Goal: Transaction & Acquisition: Obtain resource

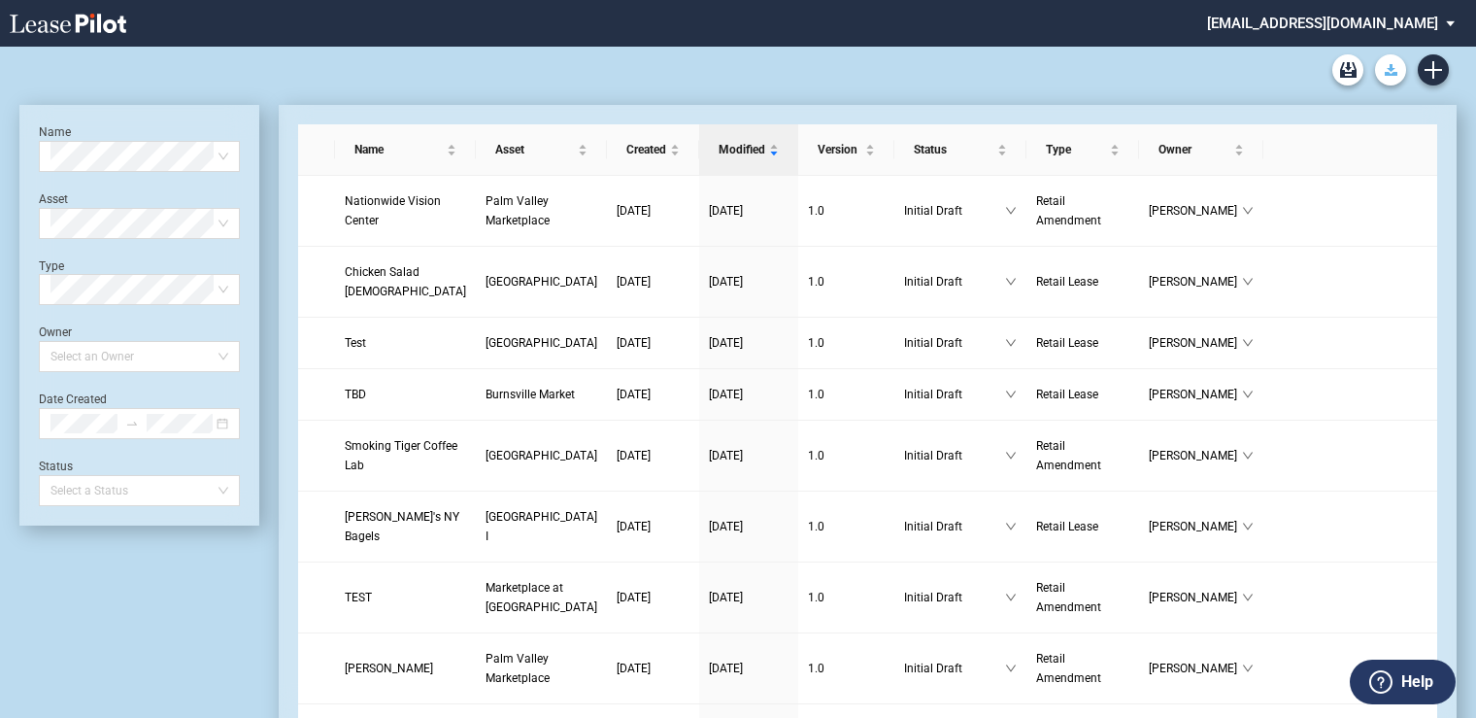
click at [1394, 73] on use "Download Blank Form" at bounding box center [1391, 70] width 13 height 12
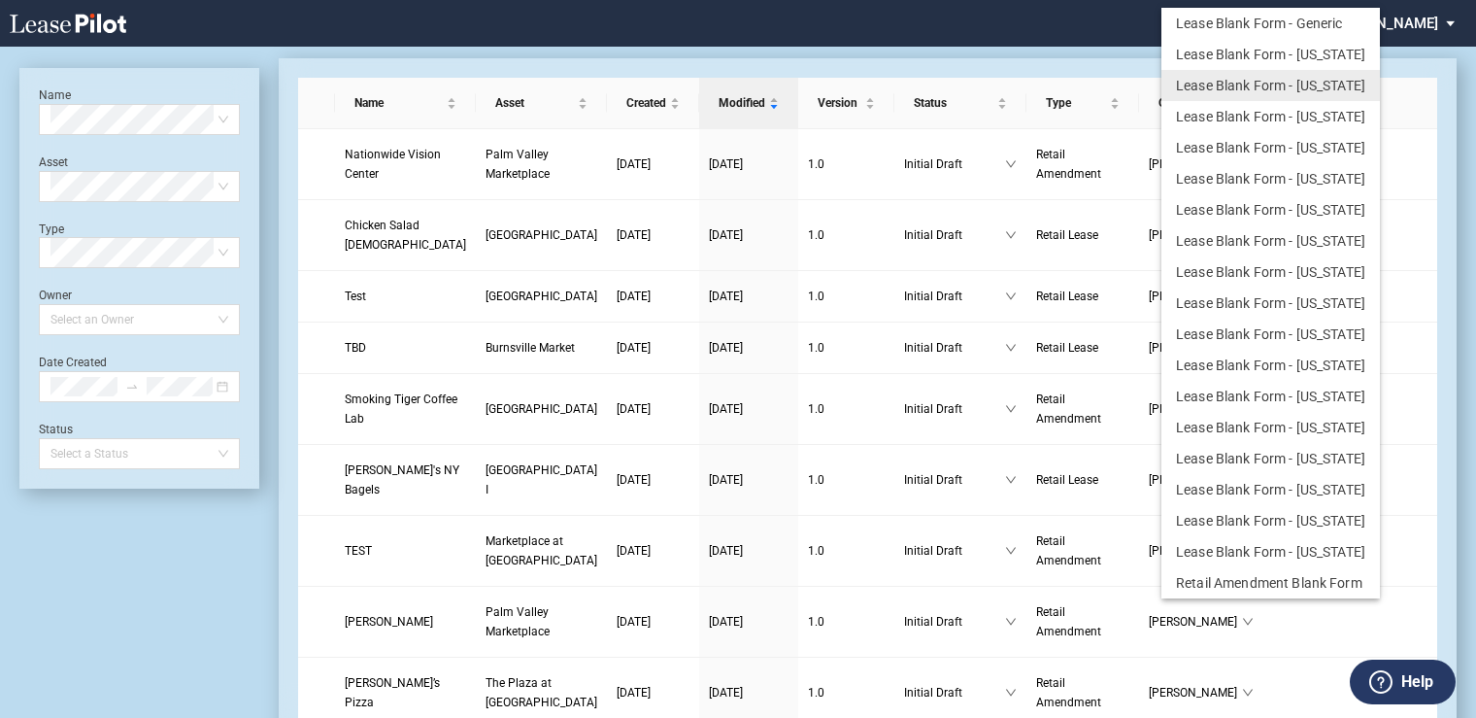
click at [664, 47] on md-backdrop at bounding box center [738, 382] width 1476 height 764
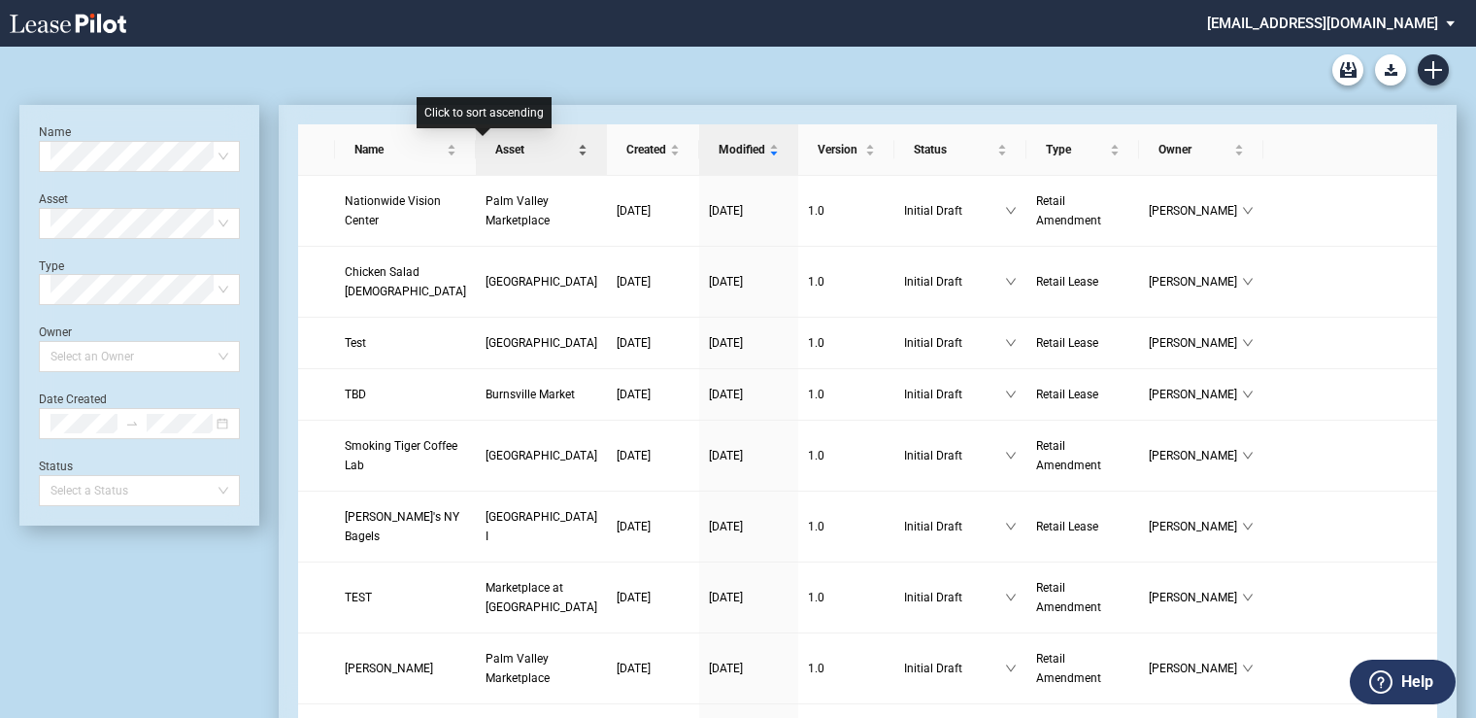
click at [495, 148] on span "Asset" at bounding box center [534, 149] width 79 height 19
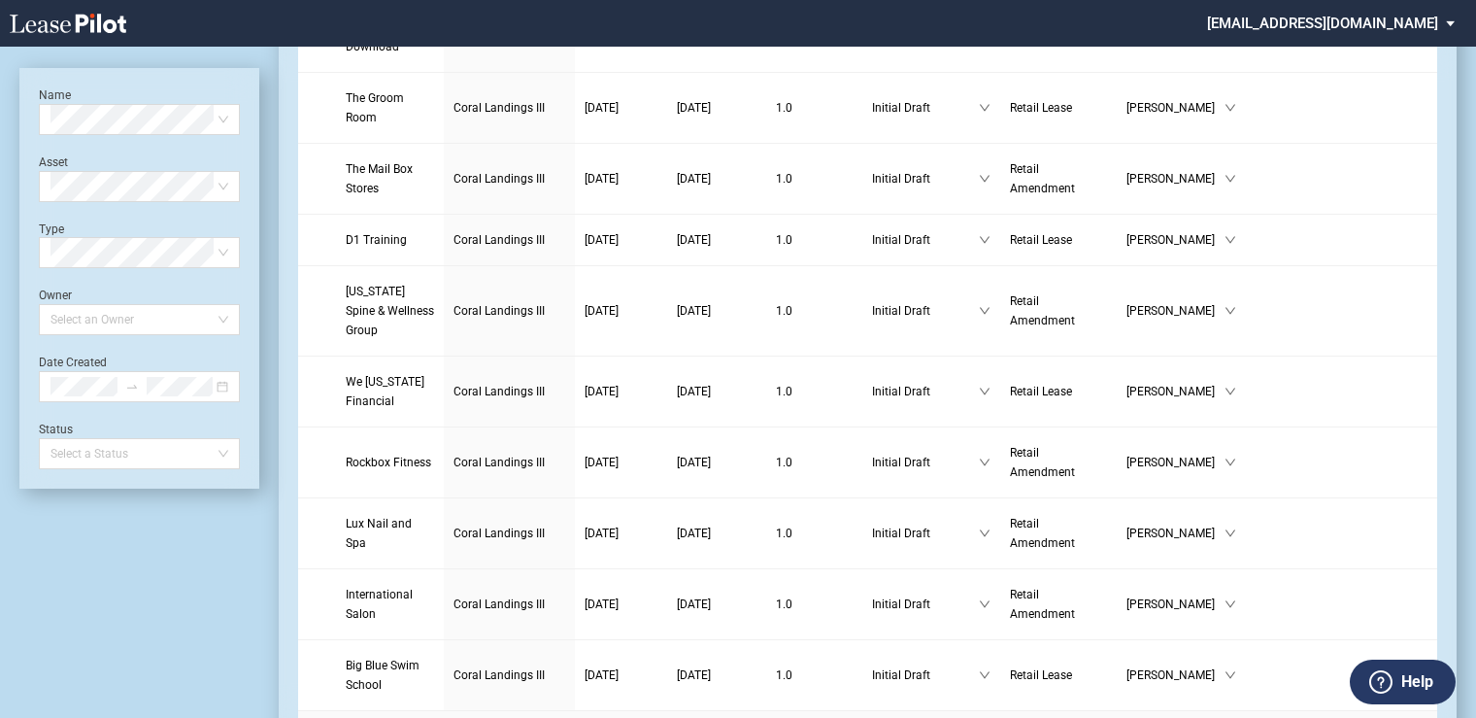
scroll to position [3115, 0]
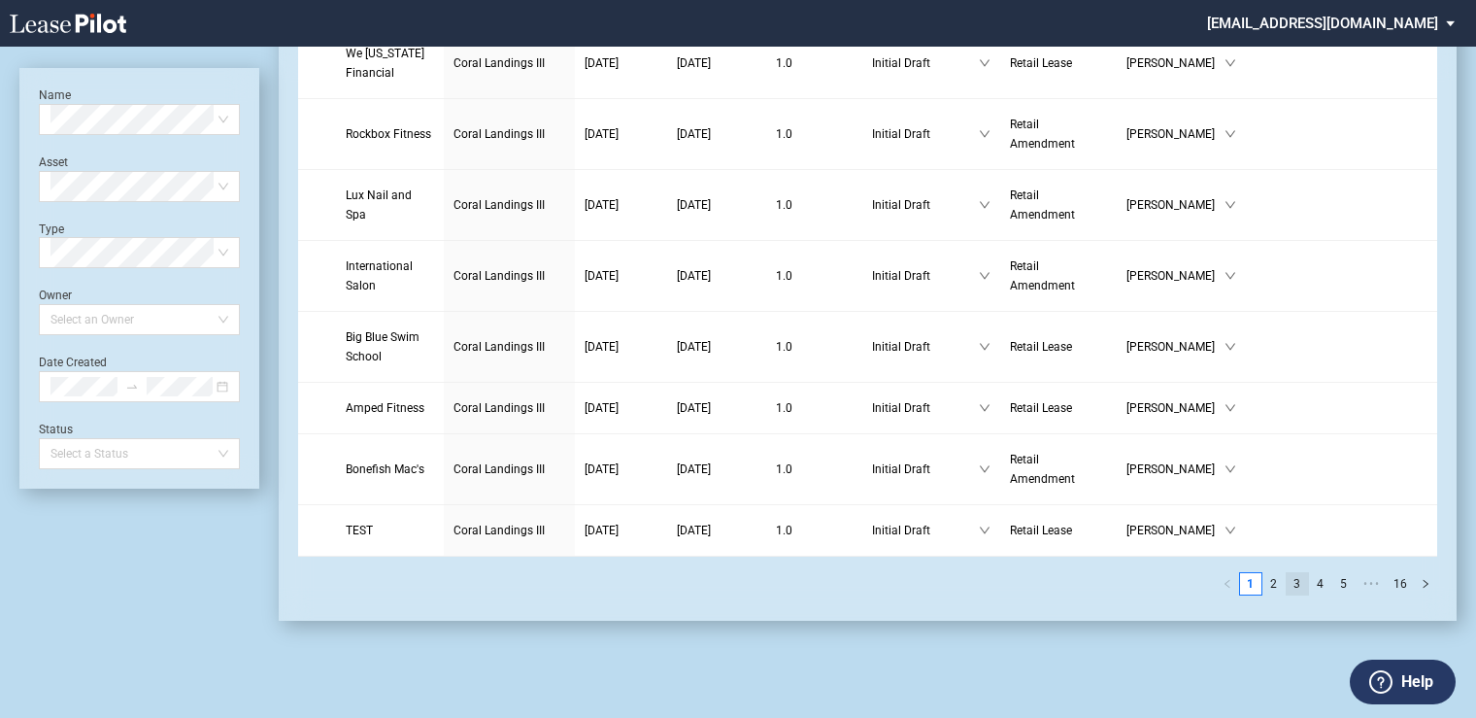
click at [1301, 587] on link "3" at bounding box center [1297, 583] width 21 height 21
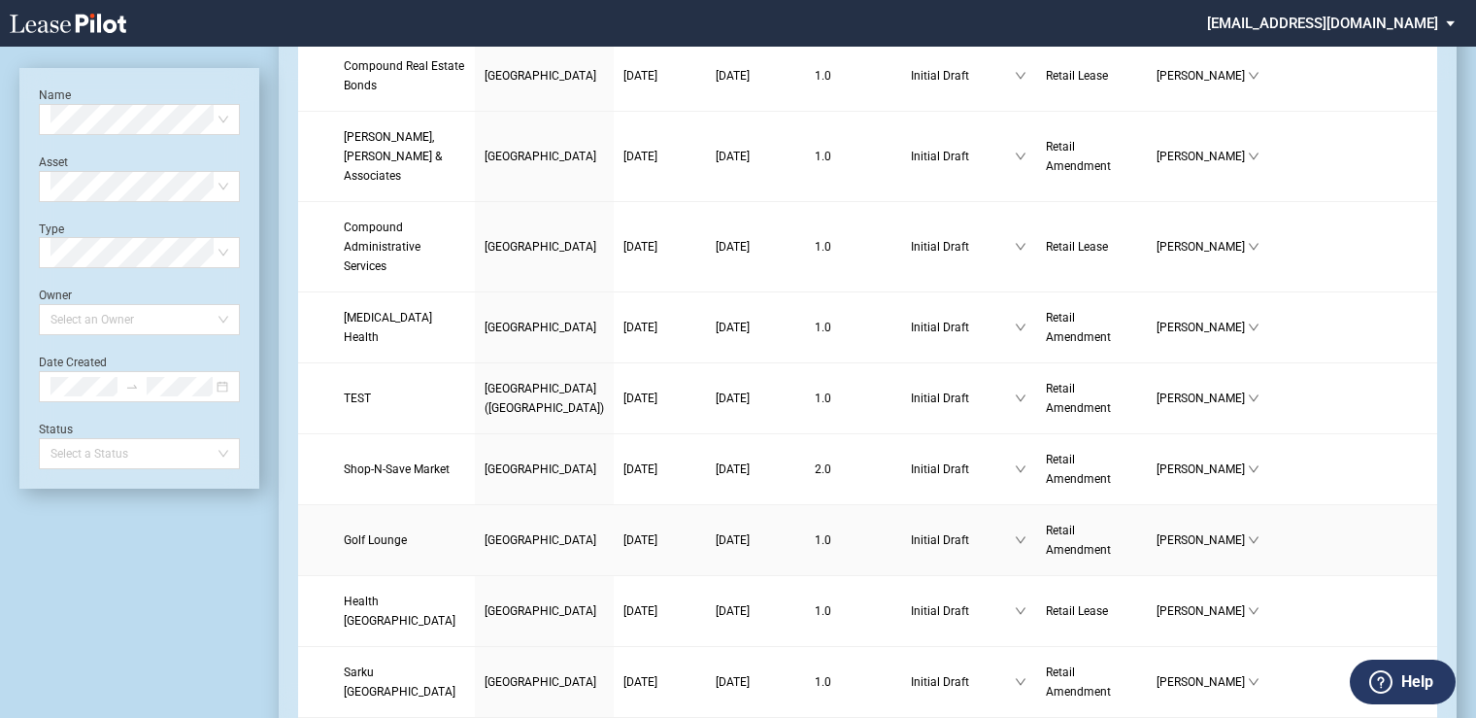
scroll to position [370, 0]
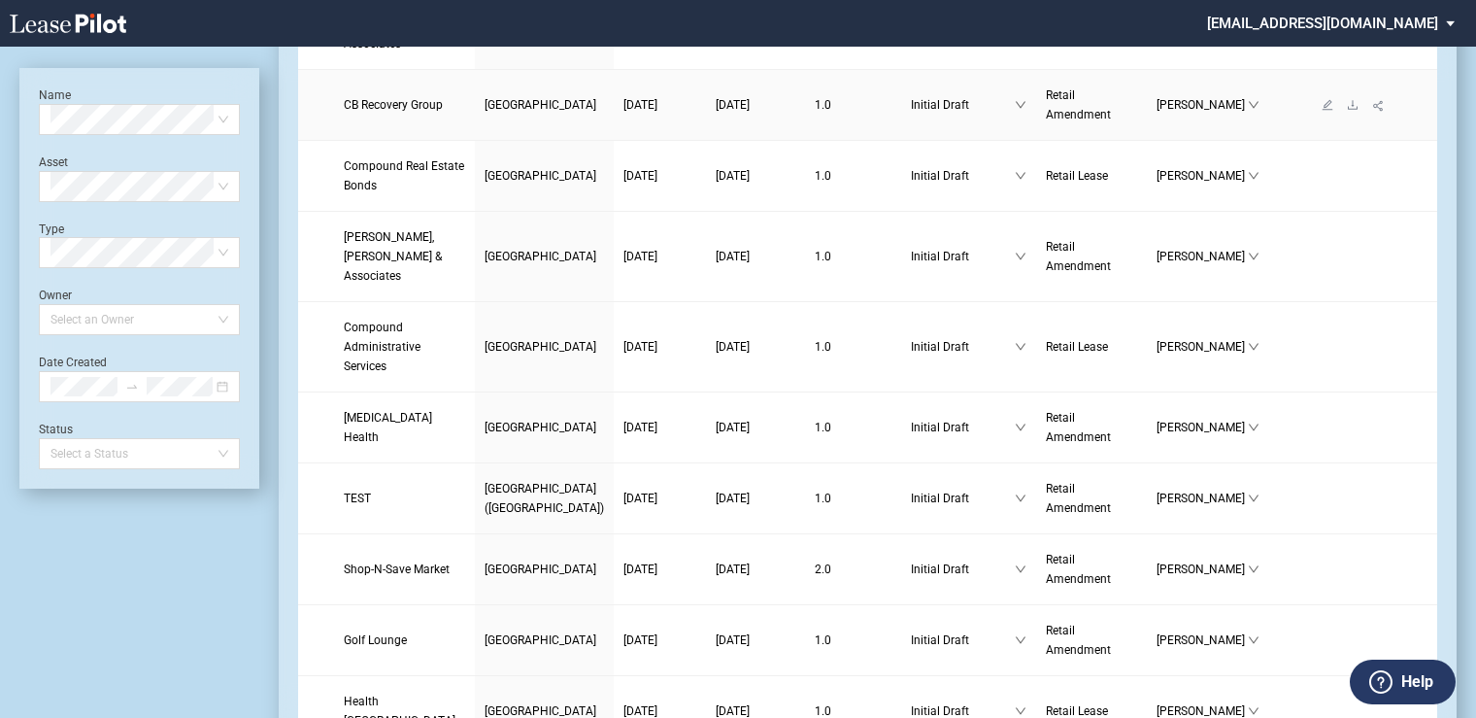
click at [485, 98] on span "[GEOGRAPHIC_DATA]" at bounding box center [541, 105] width 112 height 14
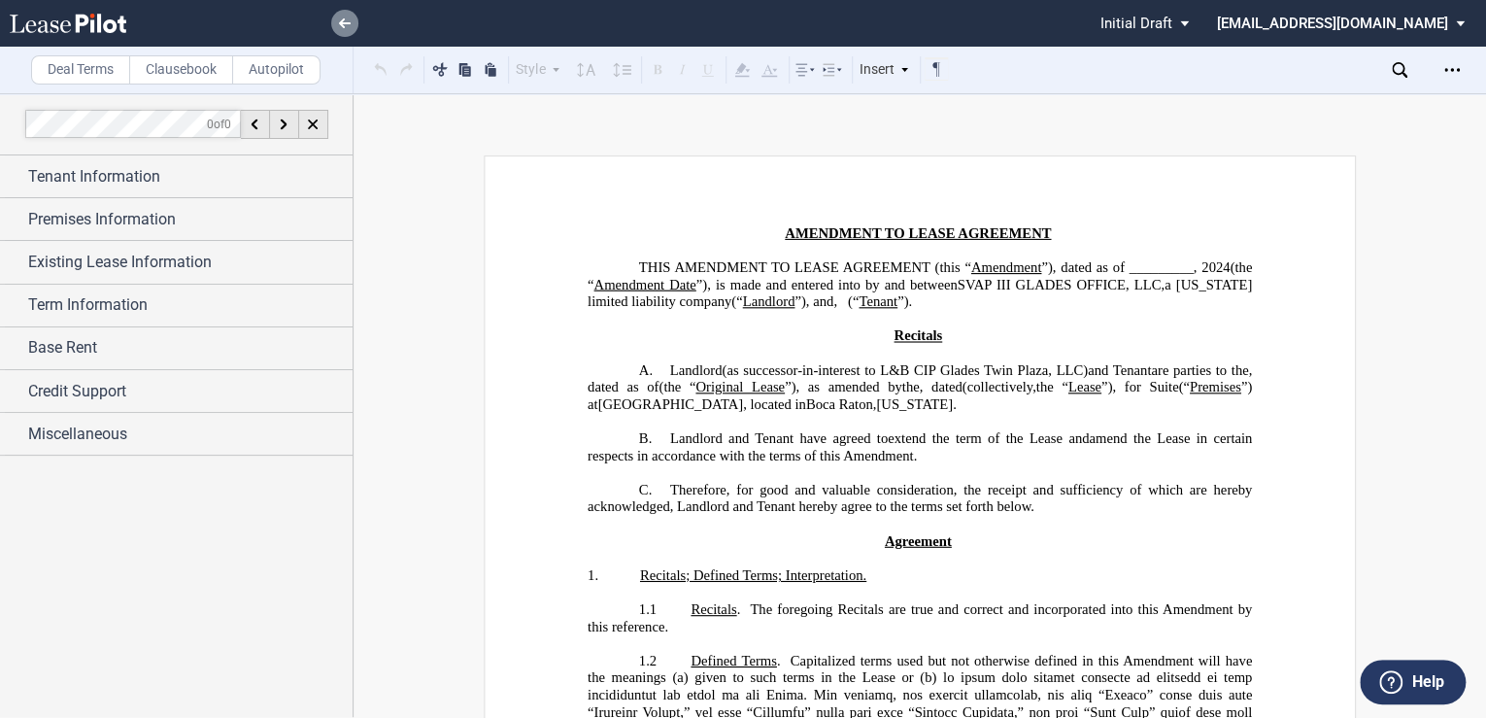
click at [342, 19] on icon at bounding box center [345, 23] width 12 height 10
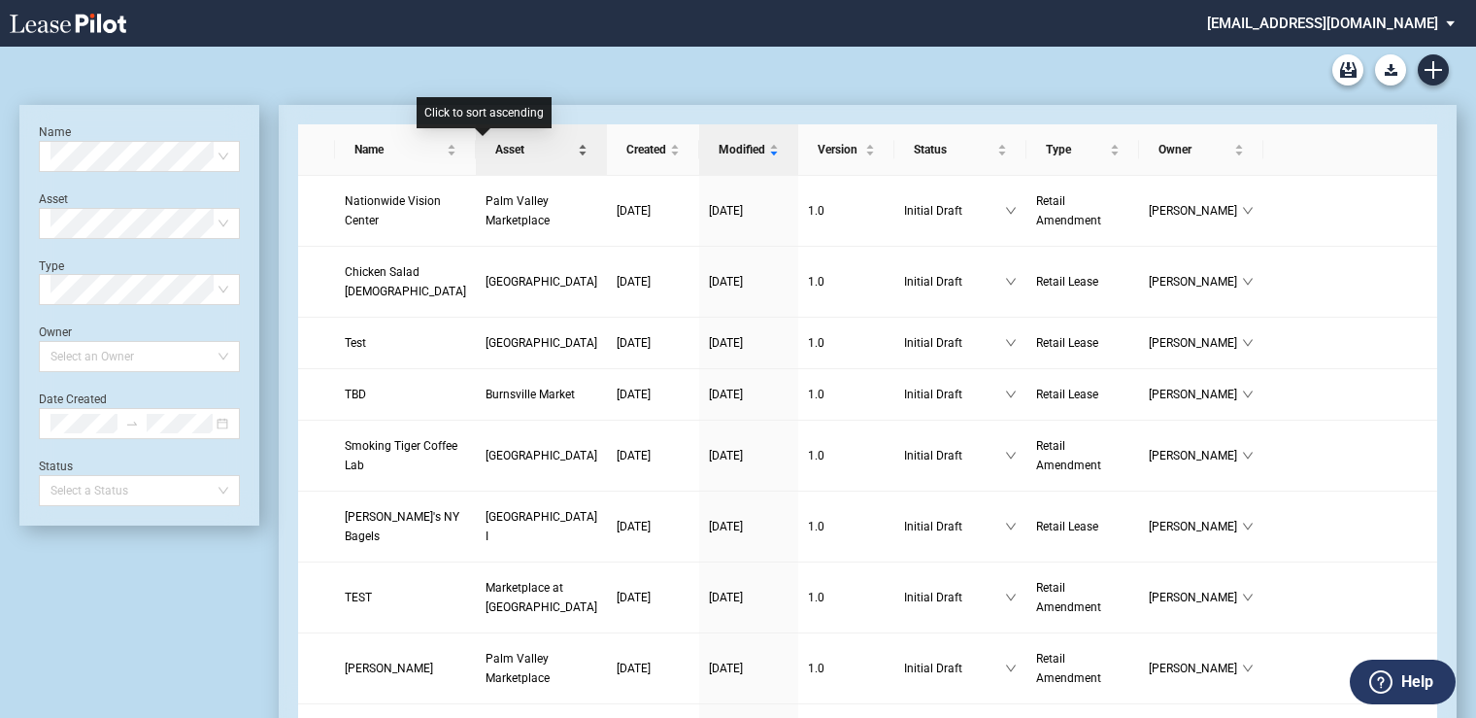
click at [495, 146] on span "Asset" at bounding box center [534, 149] width 79 height 19
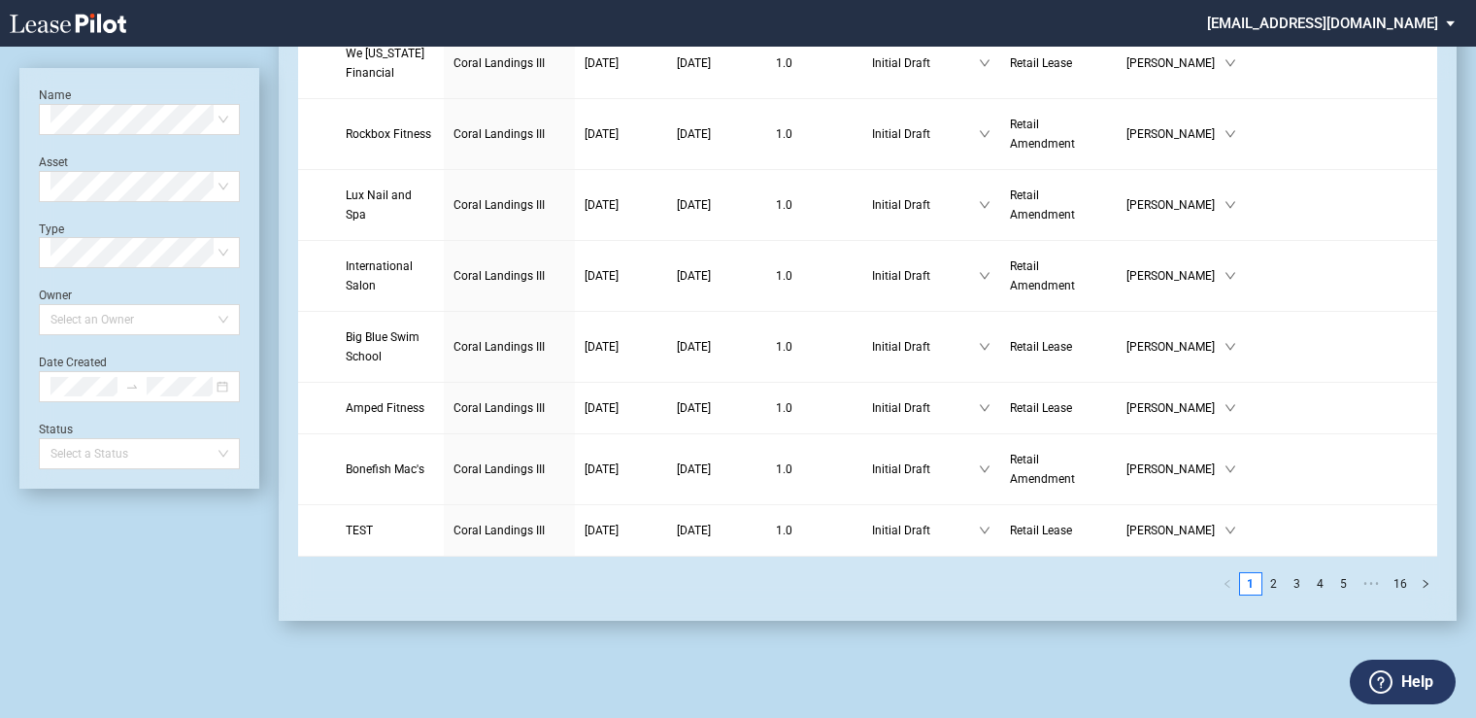
scroll to position [3115, 0]
click at [1297, 587] on link "3" at bounding box center [1297, 583] width 21 height 21
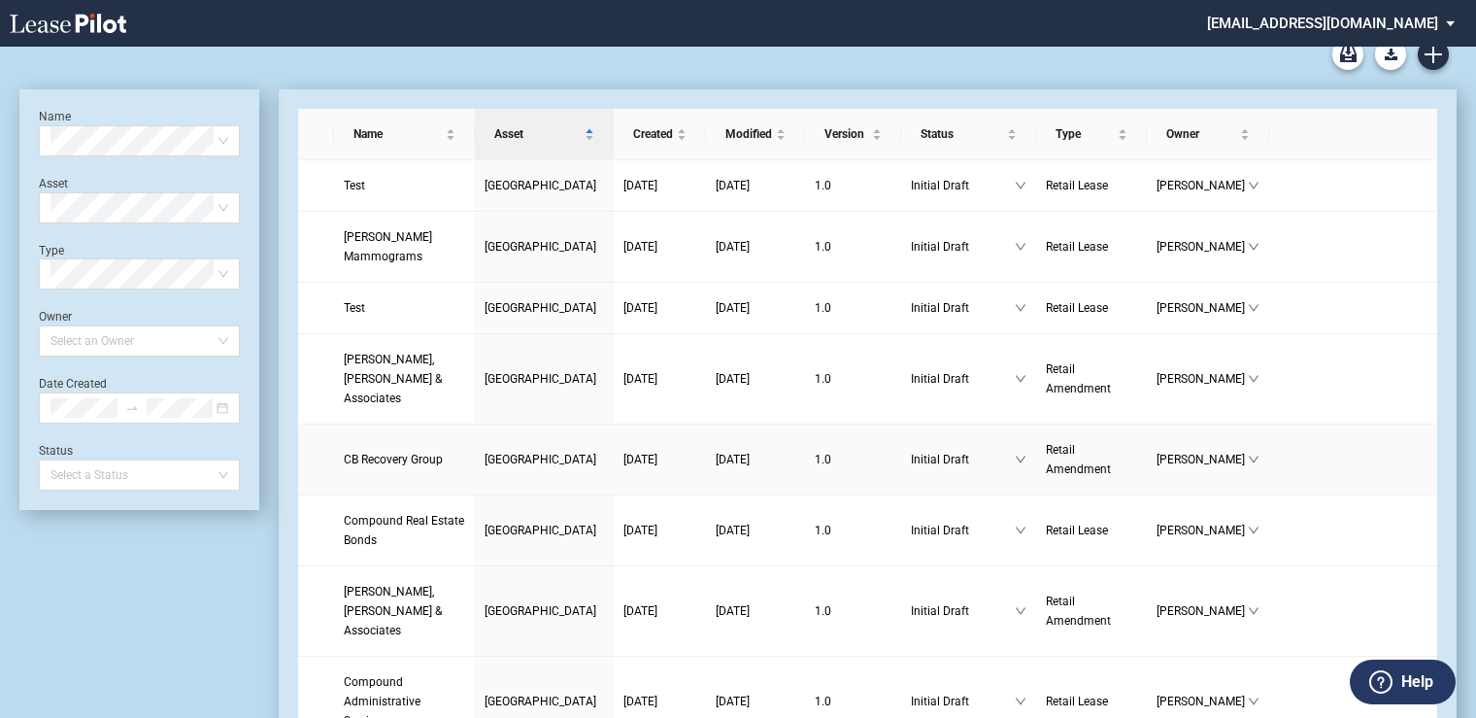
scroll to position [0, 0]
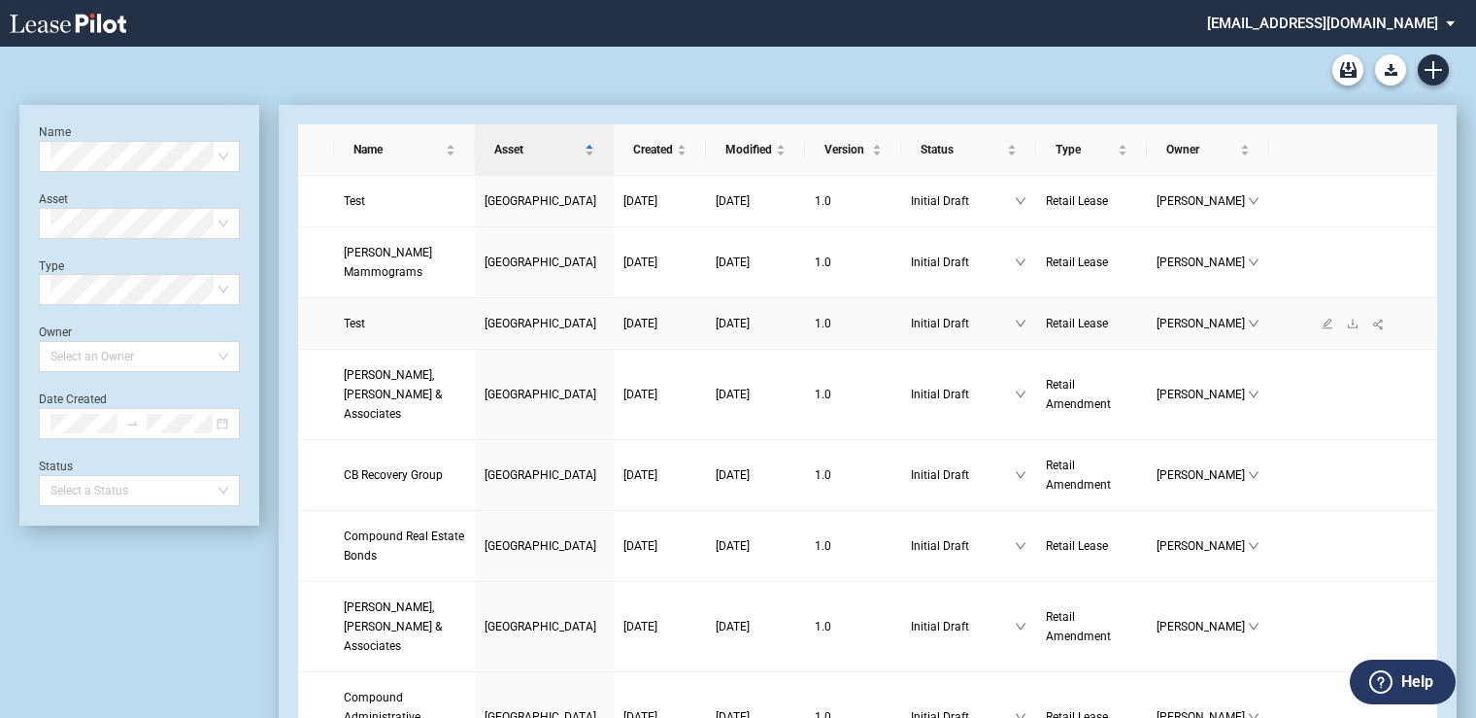
click at [485, 324] on span "Glades Plaza" at bounding box center [541, 324] width 112 height 14
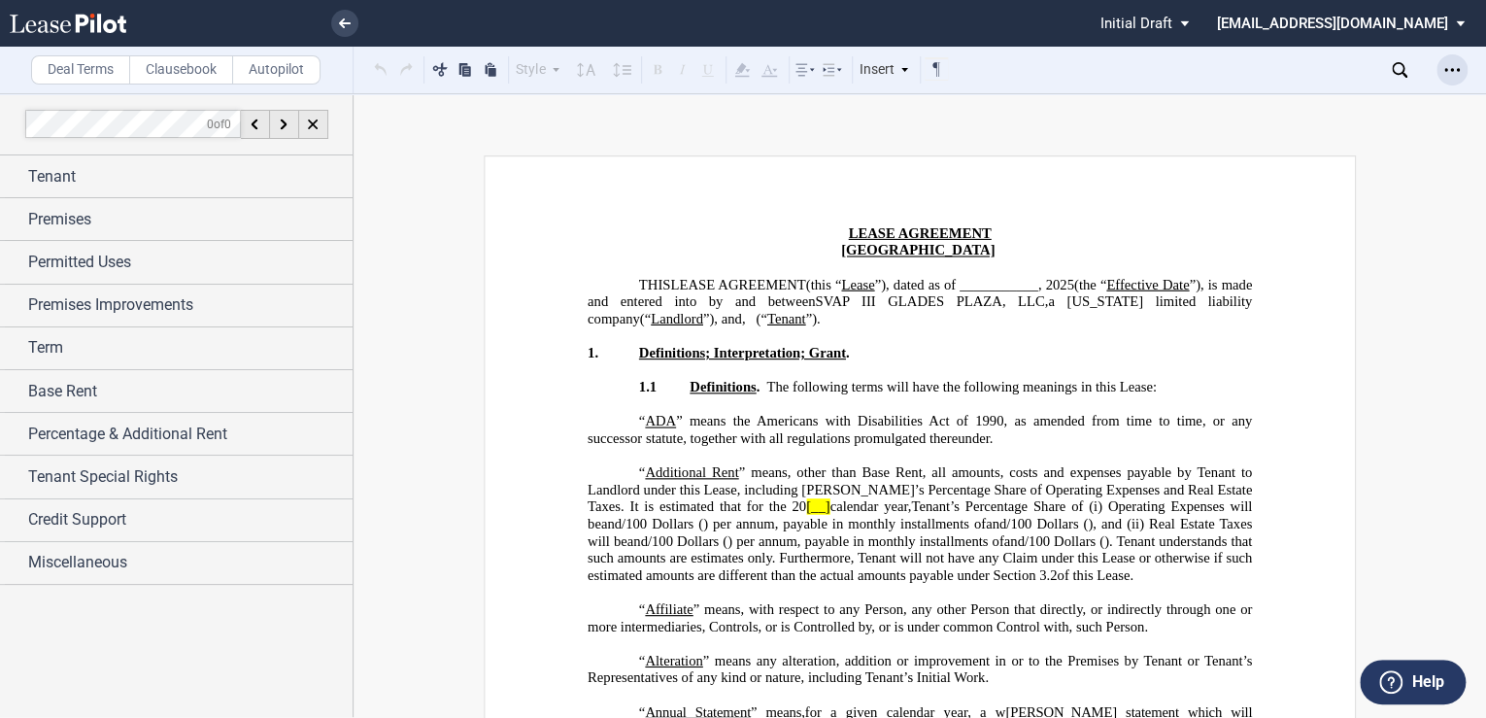
click at [1461, 76] on div "Open Lease options menu" at bounding box center [1451, 69] width 31 height 31
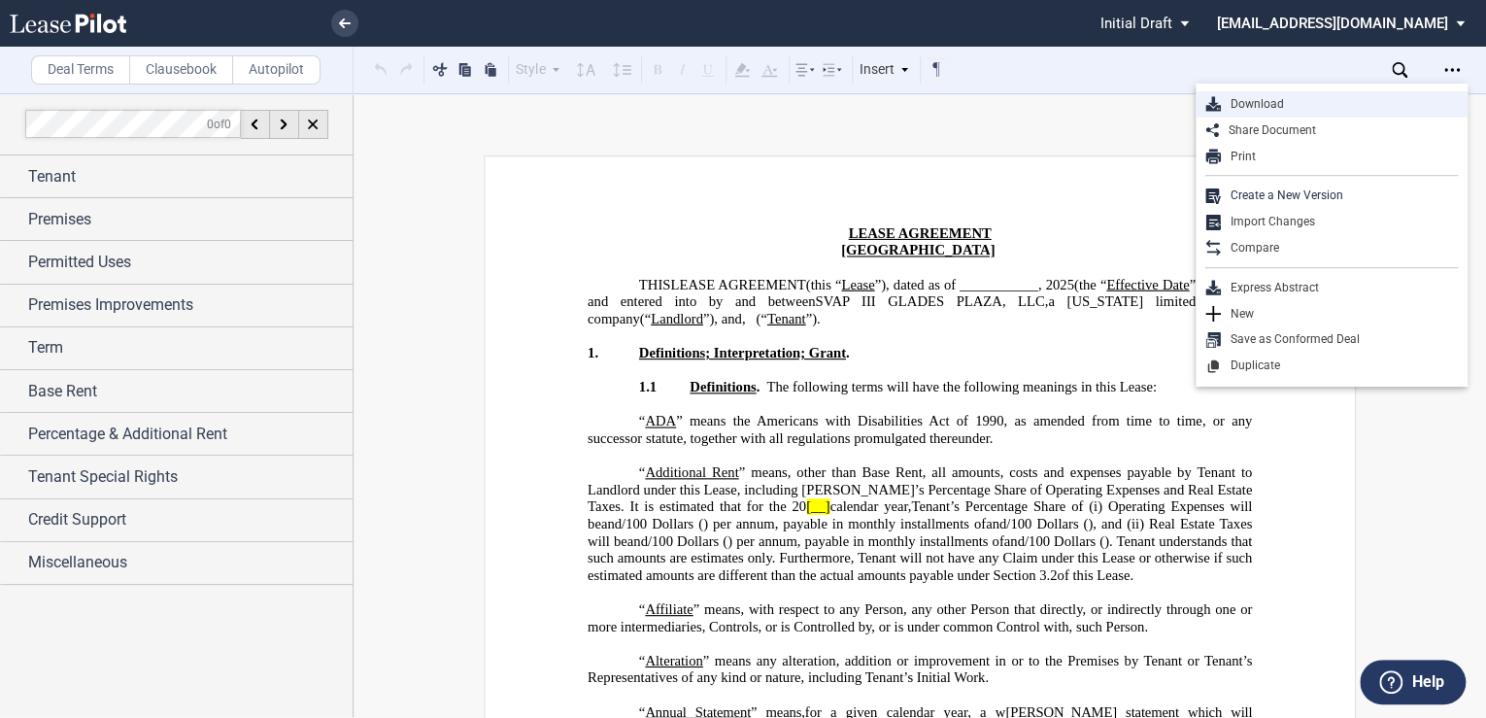
click at [1289, 101] on div "Download" at bounding box center [1339, 104] width 237 height 17
